Goal: Information Seeking & Learning: Learn about a topic

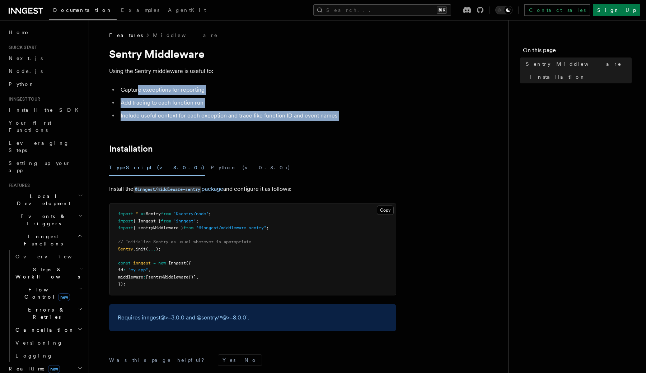
drag, startPoint x: 137, startPoint y: 89, endPoint x: 182, endPoint y: 129, distance: 59.3
click at [182, 129] on article "Features Middleware Sentry Middleware Using the Sentry middleware is useful to:…" at bounding box center [299, 253] width 396 height 442
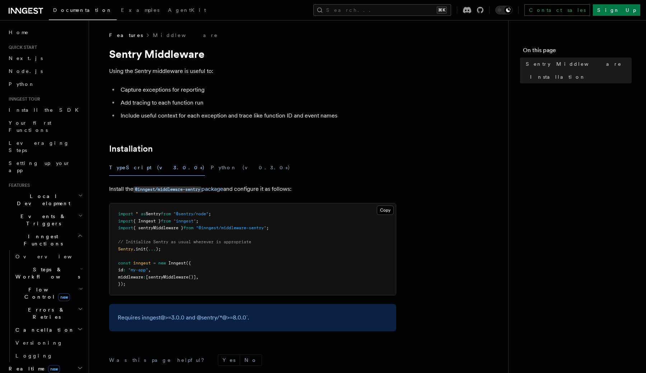
click at [309, 46] on article "Features Middleware Sentry Middleware Using the Sentry middleware is useful to:…" at bounding box center [299, 253] width 396 height 442
click at [534, 10] on div "Contact sales Sign Up" at bounding box center [548, 9] width 183 height 11
click at [484, 10] on icon at bounding box center [480, 10] width 6 height 6
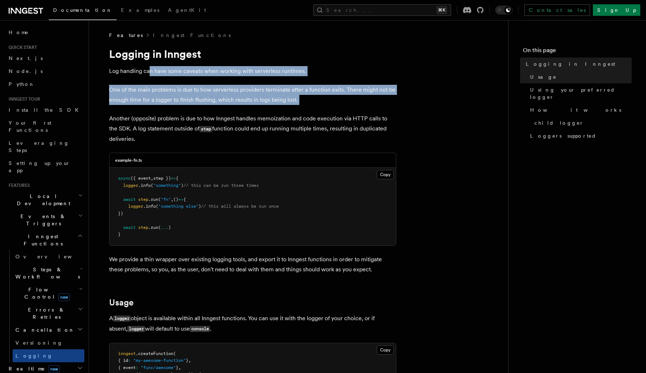
drag, startPoint x: 149, startPoint y: 70, endPoint x: 170, endPoint y: 111, distance: 46.4
